Goal: Task Accomplishment & Management: Use online tool/utility

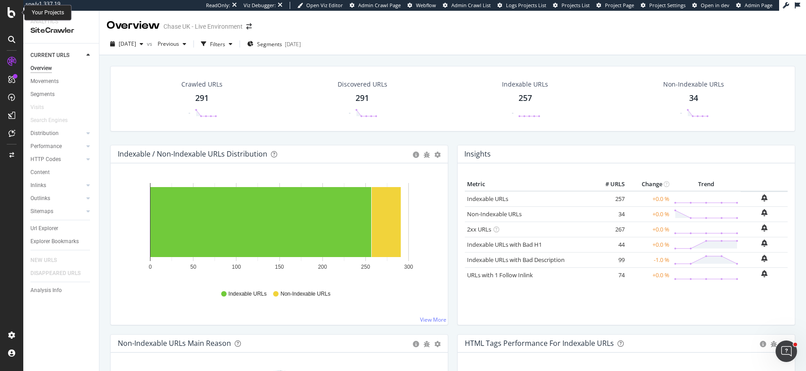
click at [12, 14] on icon at bounding box center [12, 12] width 8 height 11
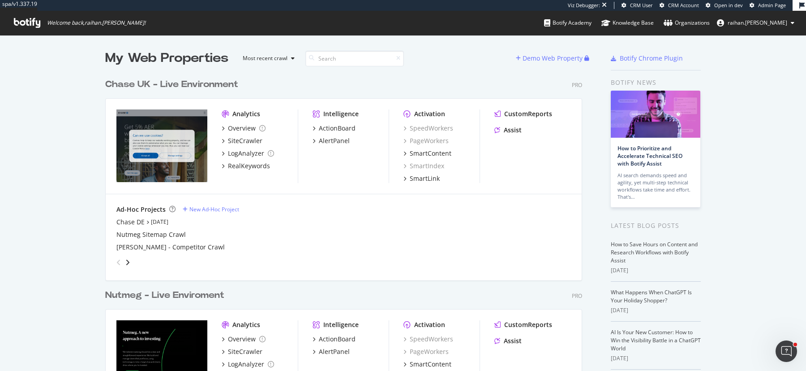
scroll to position [103, 0]
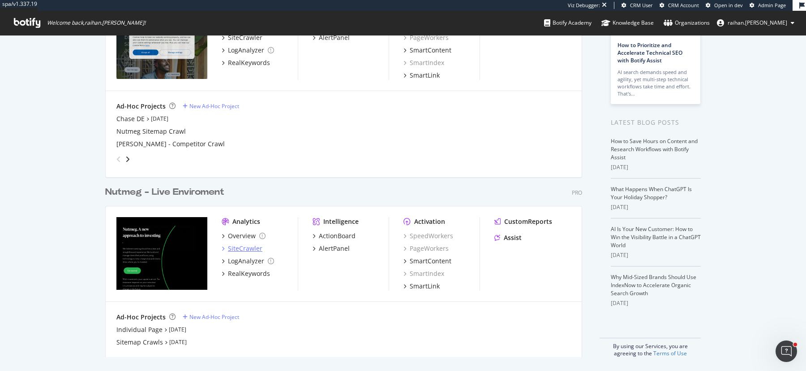
click at [244, 249] on div "SiteCrawler" at bounding box center [245, 248] width 34 height 9
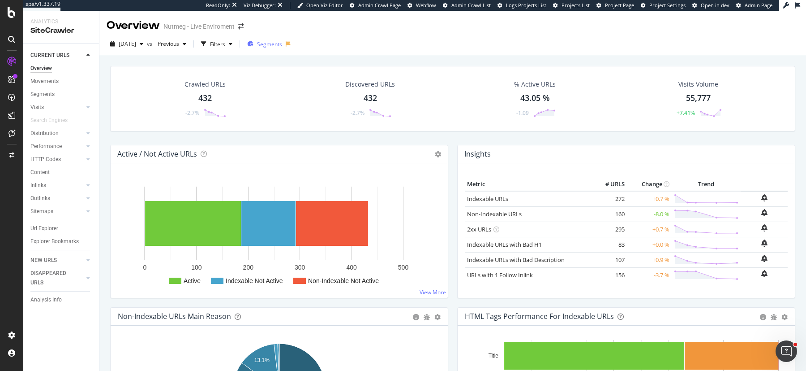
click at [282, 44] on span "Segments" at bounding box center [269, 44] width 25 height 8
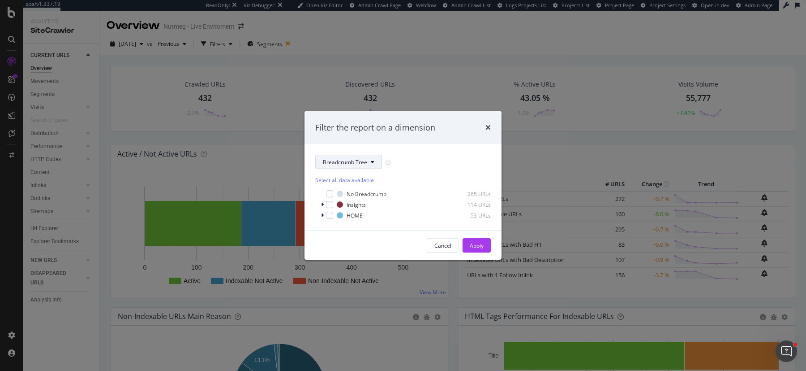
click at [342, 166] on button "Breadcrumb Tree" at bounding box center [348, 162] width 67 height 14
click at [251, 98] on div "Filter the report on a dimension Breadcrumb Tree Select all data available No B…" at bounding box center [403, 185] width 806 height 371
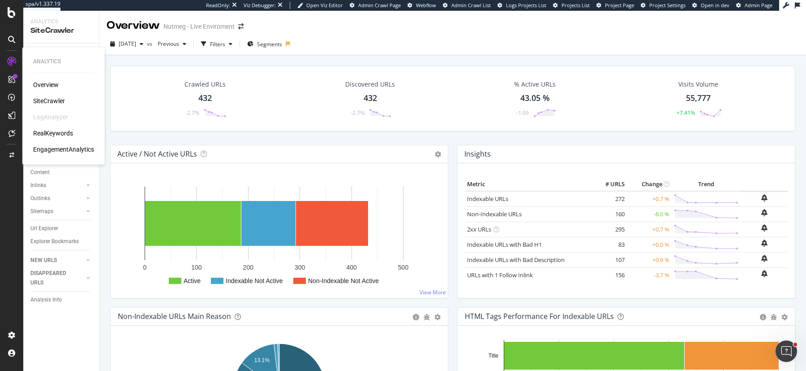
click at [45, 98] on div "SiteCrawler" at bounding box center [49, 100] width 32 height 9
click at [55, 100] on div "SiteCrawler" at bounding box center [49, 100] width 32 height 9
click at [271, 46] on div "Segments" at bounding box center [264, 44] width 35 height 8
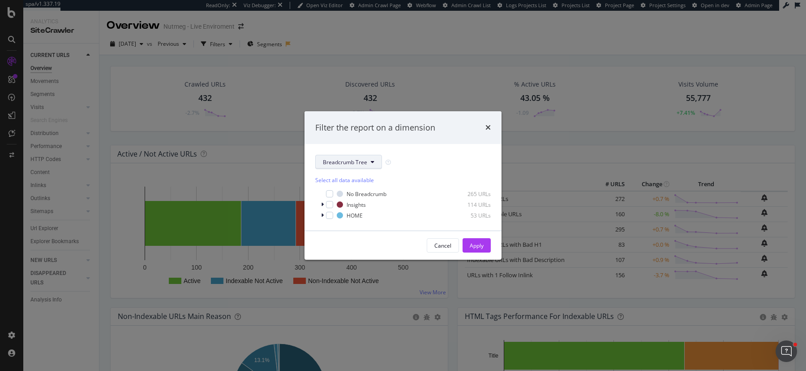
click at [353, 161] on span "Breadcrumb Tree" at bounding box center [345, 162] width 44 height 8
click at [356, 194] on span "pagetype" at bounding box center [352, 194] width 58 height 8
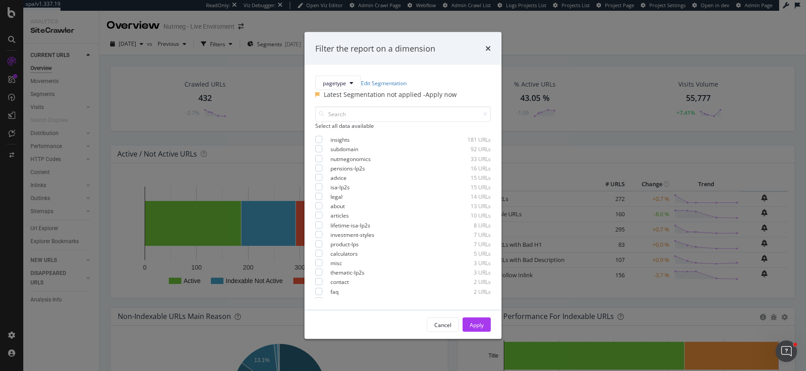
click at [579, 58] on div "Filter the report on a dimension pagetype Edit Segmentation Latest Segmentation…" at bounding box center [403, 185] width 806 height 371
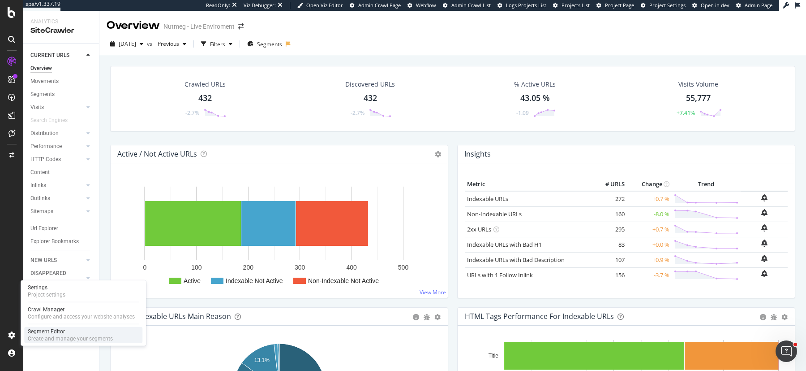
click at [59, 328] on div "Segment Editor" at bounding box center [70, 330] width 85 height 7
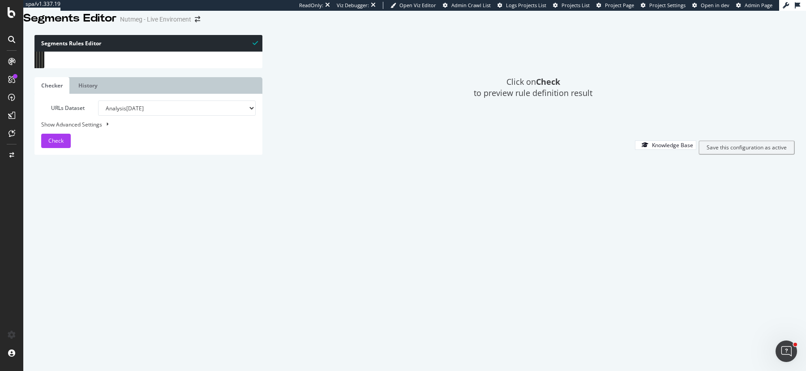
click at [199, 187] on div "@ misc or ( url [URL][DOMAIN_NAME] url [URL][EMAIL_ADDRESS][DOMAIN_NAME][DOMAIN…" at bounding box center [251, 155] width 384 height 211
drag, startPoint x: 195, startPoint y: 185, endPoint x: 51, endPoint y: 184, distance: 143.8
click at [51, 52] on div "url [URL][DOMAIN_NAME] 108 109 110 111 112 113 114 115 116 117 118 119 120 121 …" at bounding box center [148, 52] width 228 height 0
click at [236, 247] on div "url [URL][DOMAIN_NAME] url [URL][DOMAIN_NAME] url [URL][DOMAIN_NAME] url [URL][…" at bounding box center [250, 152] width 384 height 211
type textarea "url [URL][DOMAIN_NAME]"
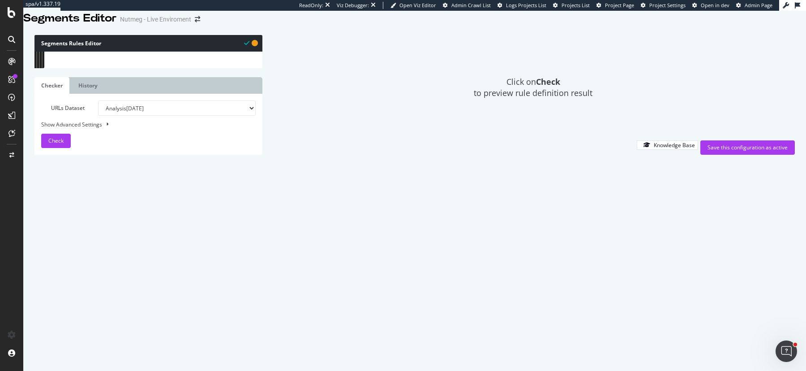
paste textarea "url [URL][DOMAIN_NAME]"
type textarea "url [URL][DOMAIN_NAME]"
click at [725, 151] on div "Save this configuration as active" at bounding box center [748, 147] width 80 height 8
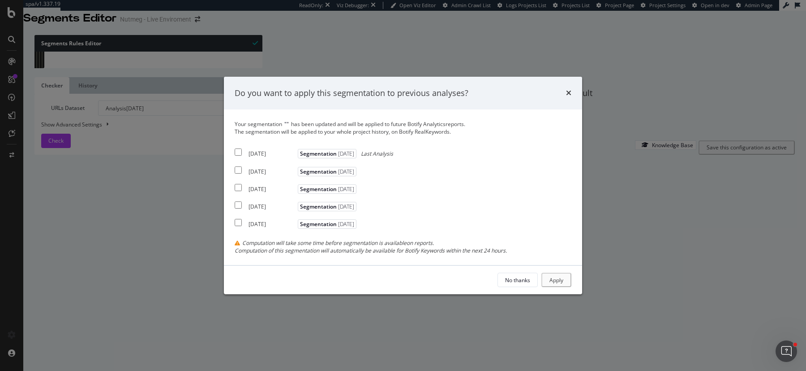
click at [256, 153] on div "[DATE]" at bounding box center [272, 154] width 47 height 8
checkbox input "true"
click at [255, 169] on div "[DATE]" at bounding box center [272, 172] width 47 height 8
checkbox input "true"
click at [557, 277] on div "Apply" at bounding box center [558, 280] width 14 height 8
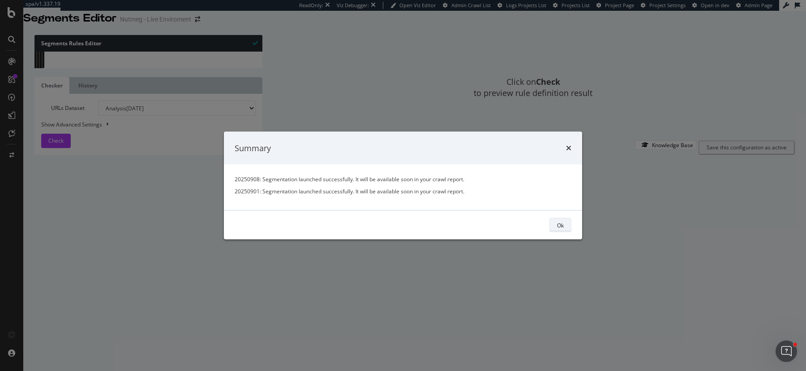
click at [562, 225] on div "Ok" at bounding box center [560, 225] width 7 height 8
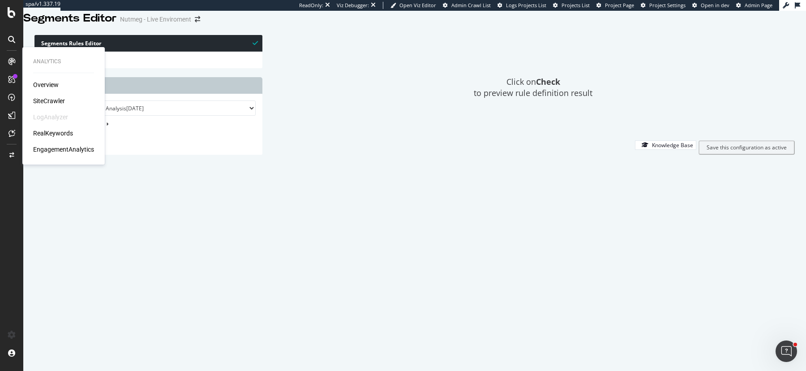
click at [42, 99] on div "SiteCrawler" at bounding box center [49, 100] width 32 height 9
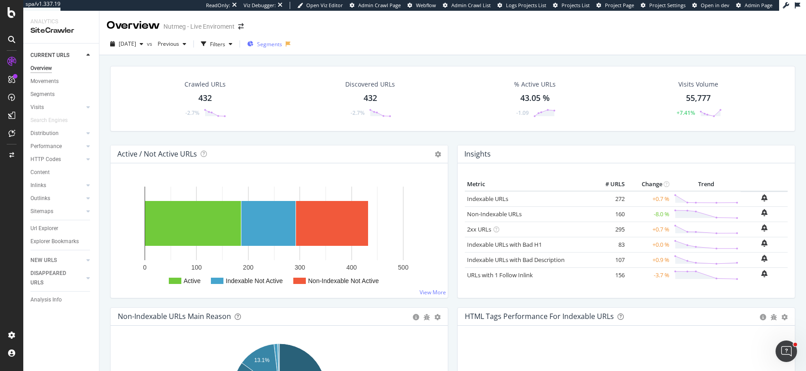
click at [282, 44] on span "Segments" at bounding box center [269, 44] width 25 height 8
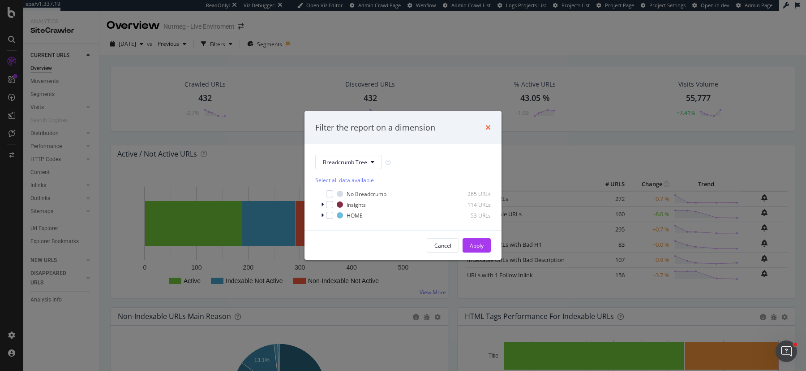
click at [488, 128] on icon "times" at bounding box center [488, 127] width 5 height 7
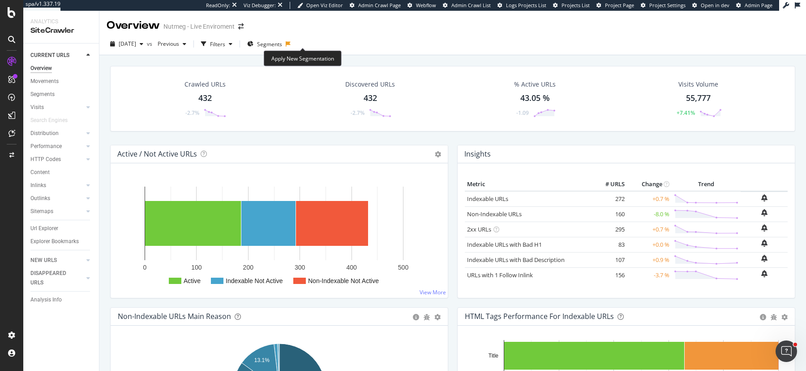
click at [291, 44] on icon at bounding box center [288, 43] width 5 height 5
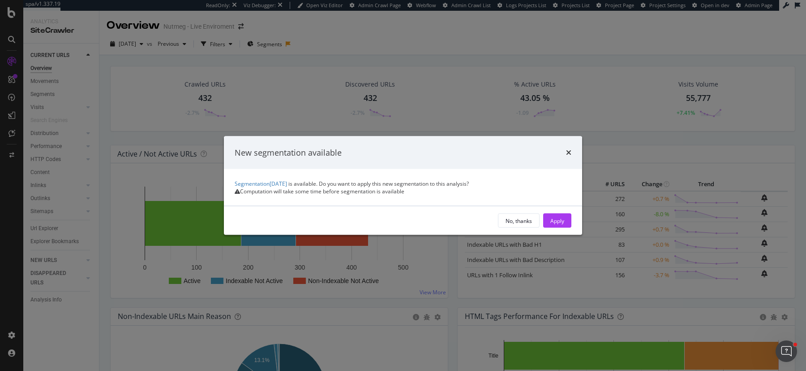
click at [302, 44] on div "New segmentation available Segmentation [DATE] is available. Do you want to app…" at bounding box center [403, 185] width 806 height 371
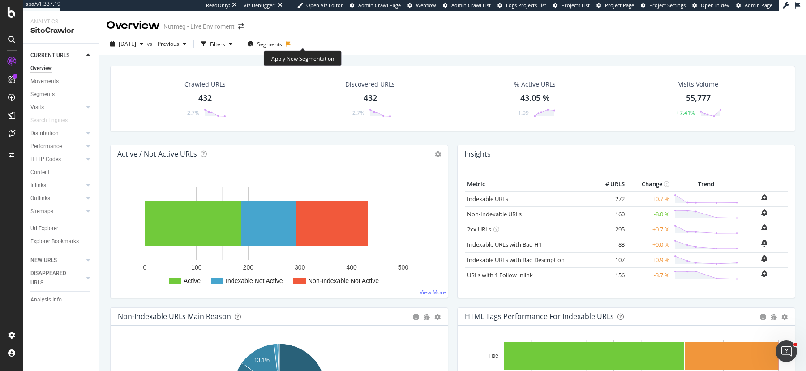
click at [291, 44] on icon at bounding box center [288, 43] width 5 height 5
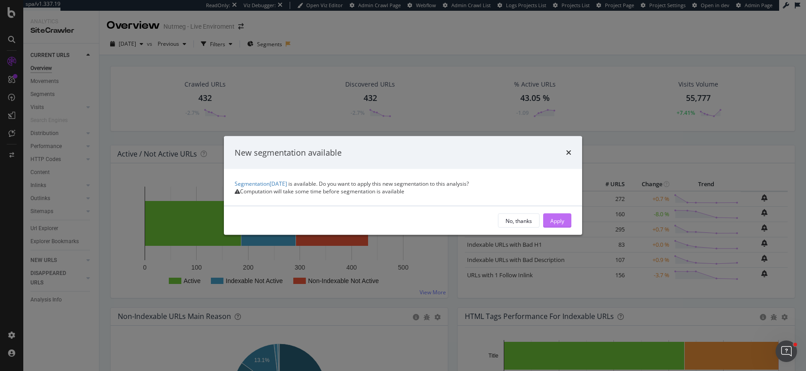
click at [559, 224] on div "Apply" at bounding box center [558, 220] width 14 height 8
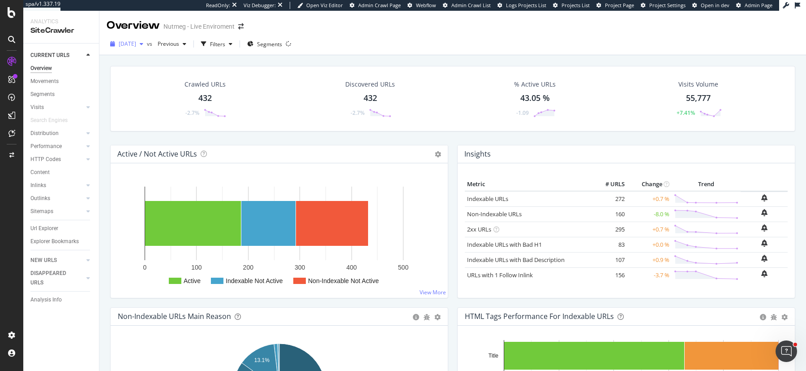
click at [137, 49] on div "[DATE]" at bounding box center [127, 43] width 40 height 13
click at [151, 98] on div "[DATE] 444 URLs" at bounding box center [165, 92] width 107 height 13
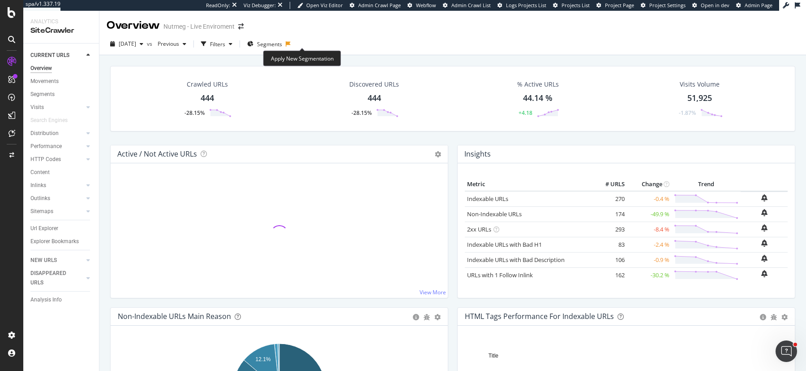
click at [291, 43] on icon at bounding box center [288, 43] width 5 height 5
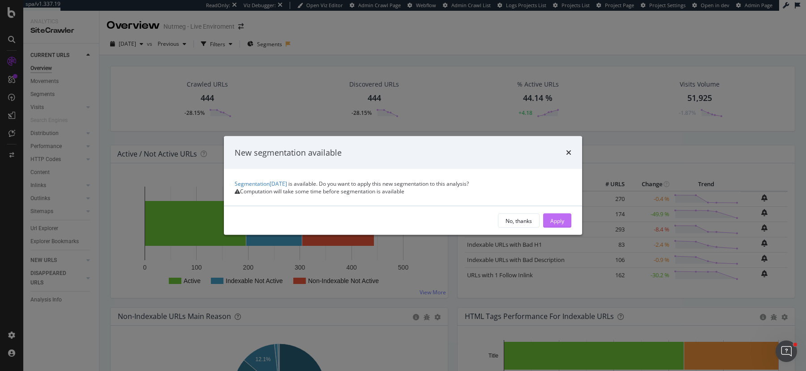
click at [552, 224] on div "Apply" at bounding box center [558, 220] width 14 height 8
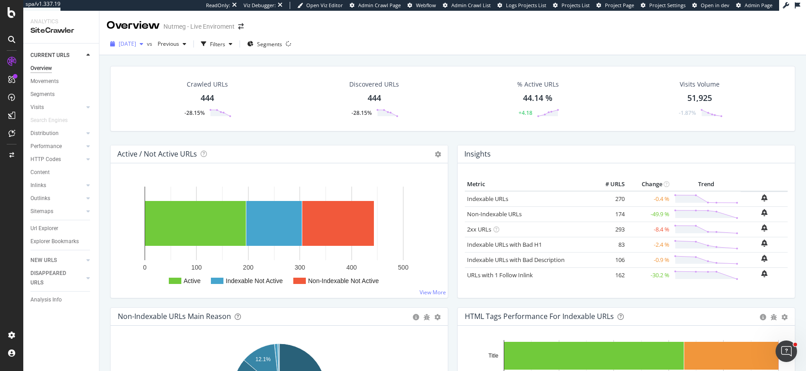
click at [136, 44] on span "[DATE]" at bounding box center [127, 44] width 17 height 8
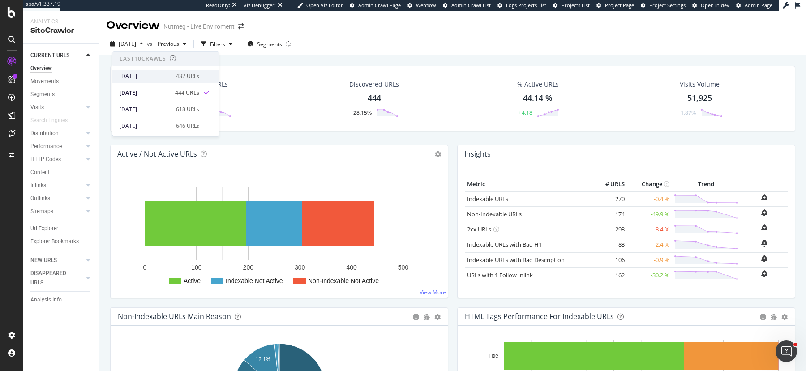
click at [149, 73] on div "[DATE]" at bounding box center [145, 76] width 51 height 8
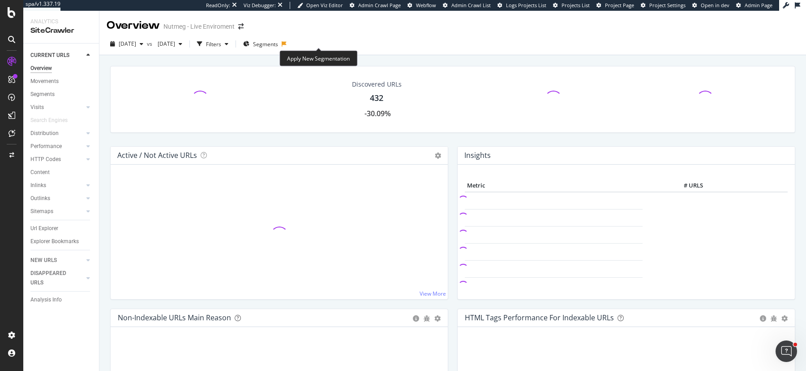
click at [287, 45] on icon at bounding box center [284, 43] width 5 height 5
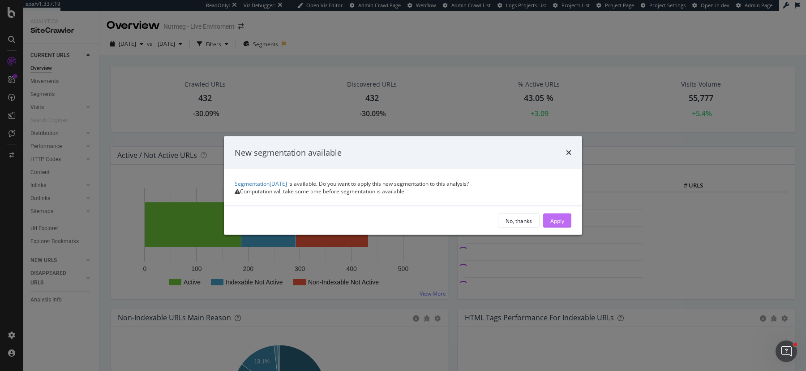
click at [565, 228] on button "Apply" at bounding box center [557, 220] width 28 height 14
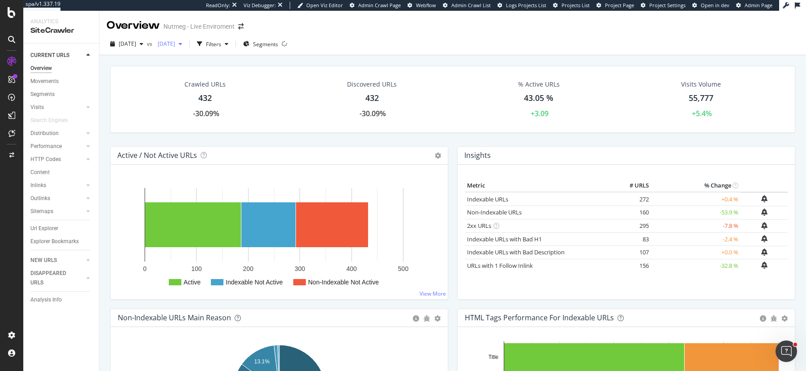
click at [186, 50] on div "[DATE]" at bounding box center [170, 43] width 32 height 13
click at [205, 88] on div "[DATE] 444 URLs" at bounding box center [217, 92] width 107 height 13
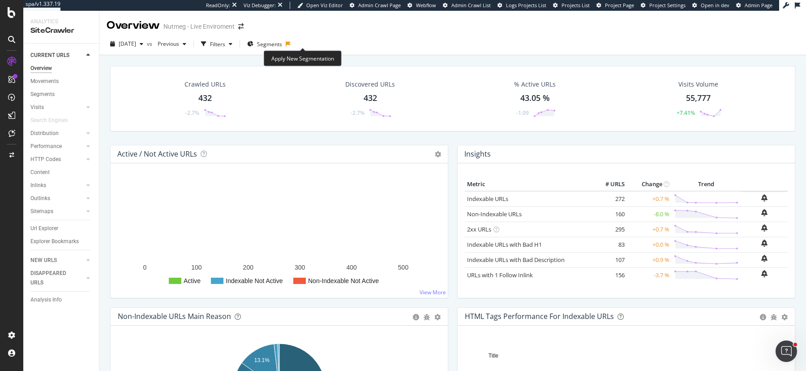
click at [291, 45] on icon at bounding box center [288, 43] width 5 height 5
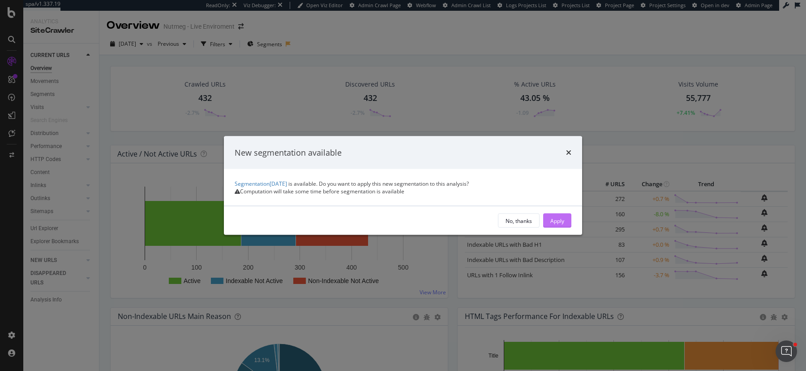
click at [557, 224] on div "Apply" at bounding box center [558, 220] width 14 height 8
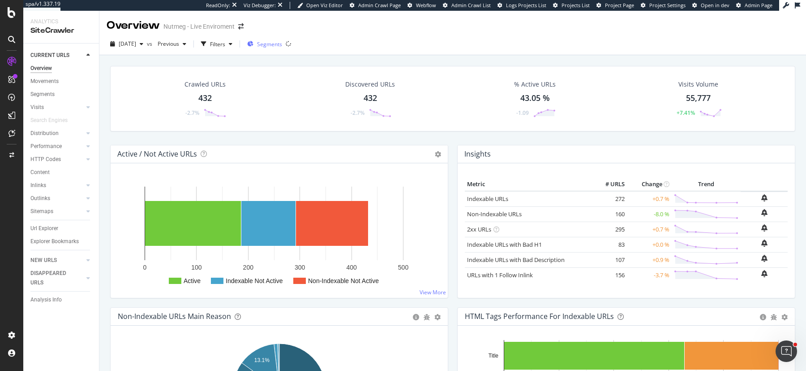
click at [279, 45] on span "Segments" at bounding box center [269, 44] width 25 height 8
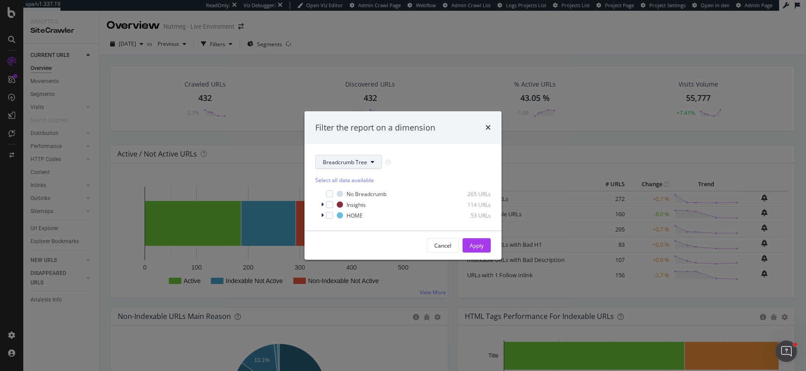
click at [358, 162] on span "Breadcrumb Tree" at bounding box center [345, 162] width 44 height 8
click at [461, 66] on div "Filter the report on a dimension Breadcrumb Tree Select all data available No B…" at bounding box center [403, 185] width 806 height 371
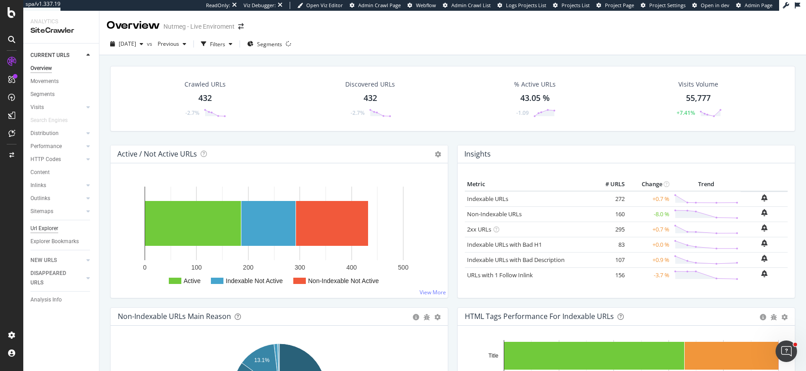
click at [48, 227] on div "Url Explorer" at bounding box center [44, 228] width 28 height 9
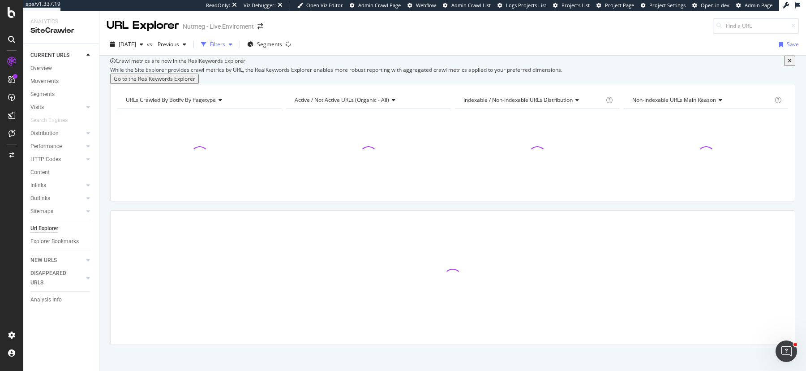
click at [225, 42] on div "Filters" at bounding box center [217, 44] width 15 height 8
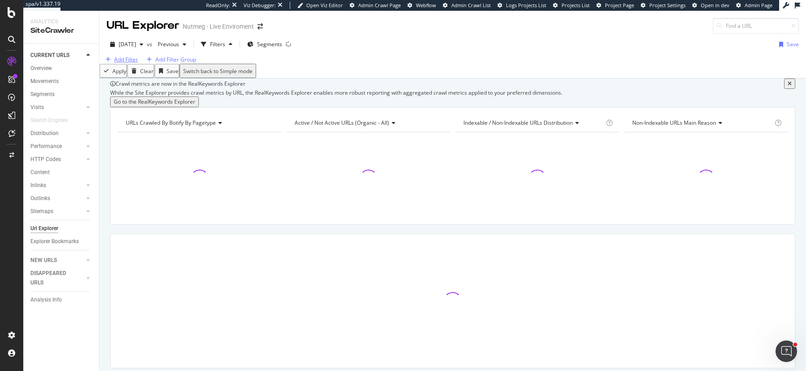
click at [121, 63] on div "Add Filter" at bounding box center [120, 60] width 36 height 8
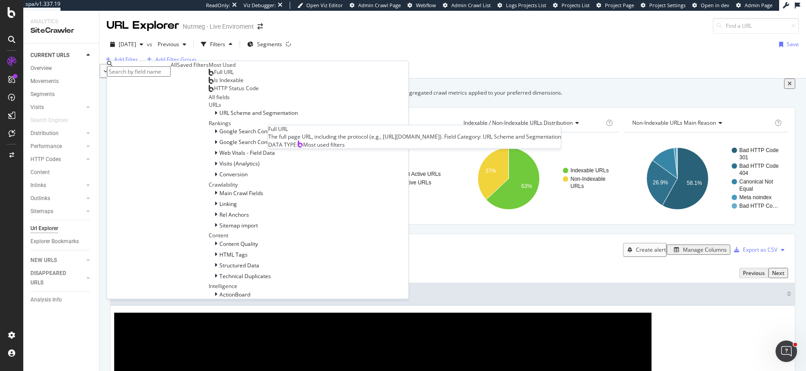
click at [214, 76] on span "Full URL" at bounding box center [224, 72] width 20 height 8
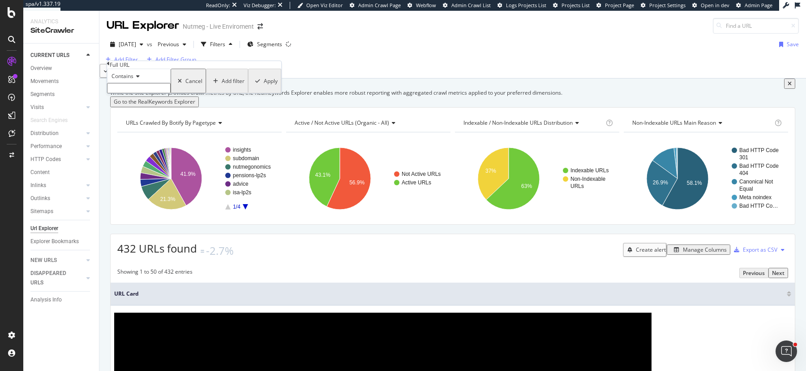
click at [134, 80] on span "Contains" at bounding box center [123, 76] width 22 height 8
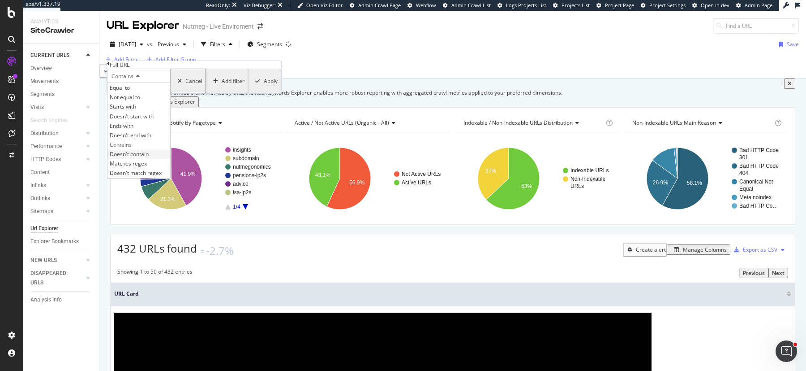
click at [147, 158] on span "Doesn't contain" at bounding box center [129, 154] width 39 height 8
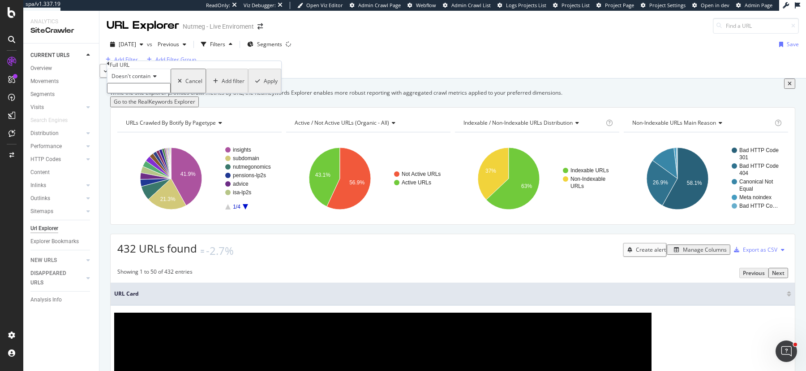
click at [147, 83] on div "Doesn't contain" at bounding box center [139, 76] width 64 height 14
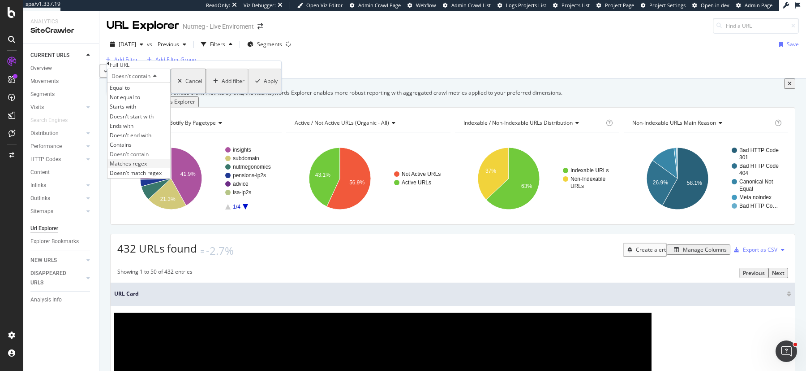
click at [146, 167] on span "Matches regex" at bounding box center [128, 163] width 37 height 8
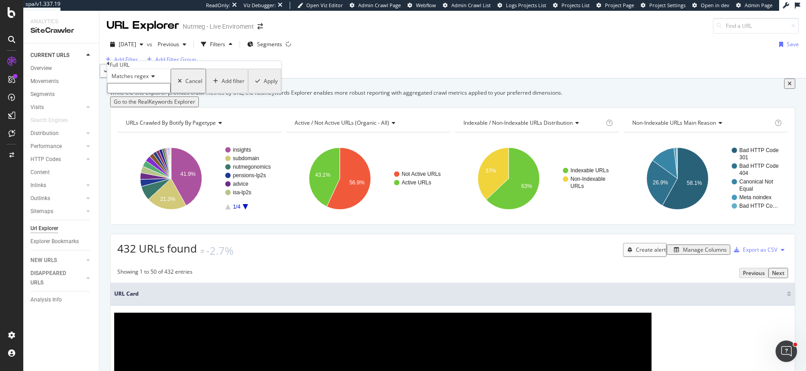
click at [143, 93] on input "text" at bounding box center [139, 88] width 64 height 10
paste input "^https:\/\/www\.nutmeg\.com\/(?:how-we-invest(?:\/(our-investments|etf-guide))?…"
type input "^https:\/\/www\.nutmeg\.com\/(?:how-we-invest(?:\/(our-investments|etf-guide))?…"
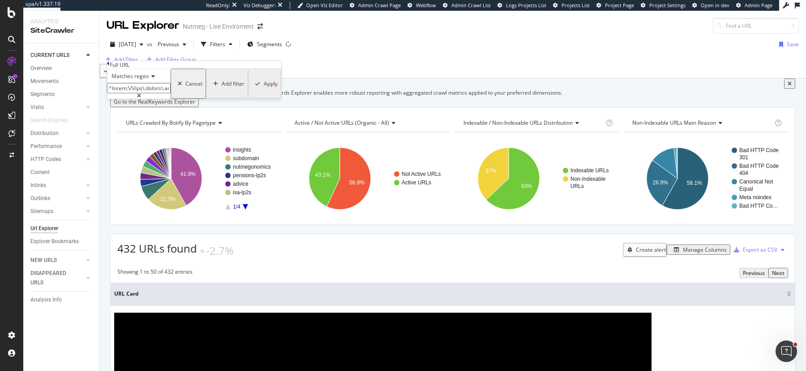
click at [345, 55] on div "Add Filter Add Filter Group" at bounding box center [452, 59] width 707 height 9
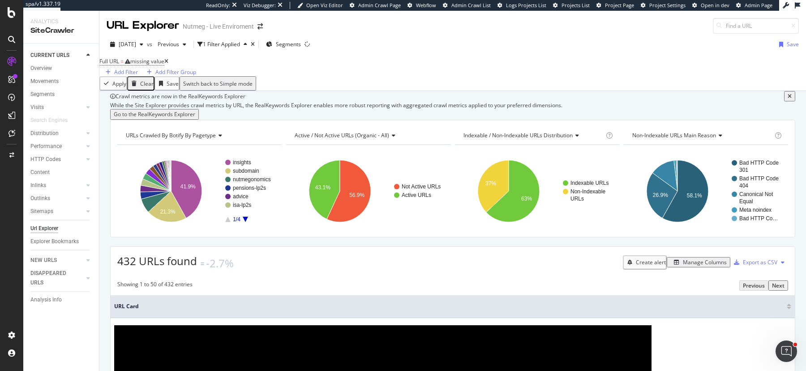
click at [168, 64] on icon at bounding box center [166, 61] width 4 height 5
